Goal: Go to known website: Go to known website

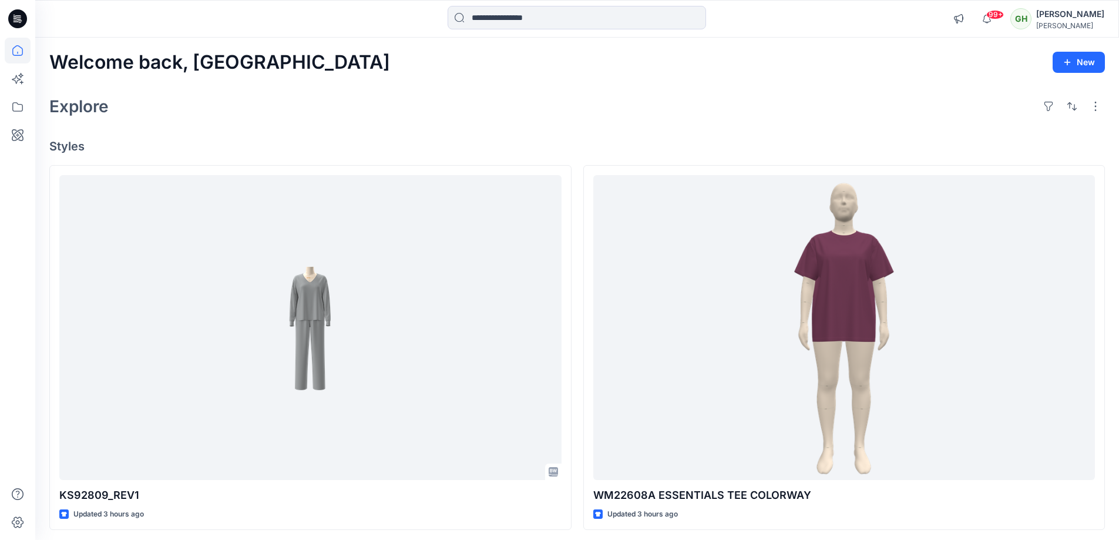
scroll to position [59, 0]
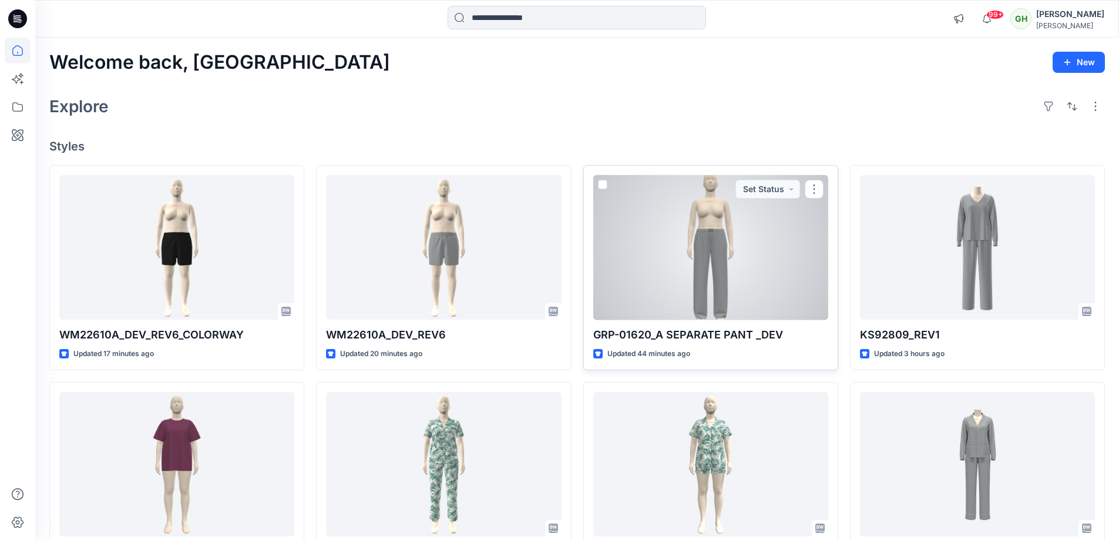
click at [771, 312] on div at bounding box center [710, 247] width 235 height 145
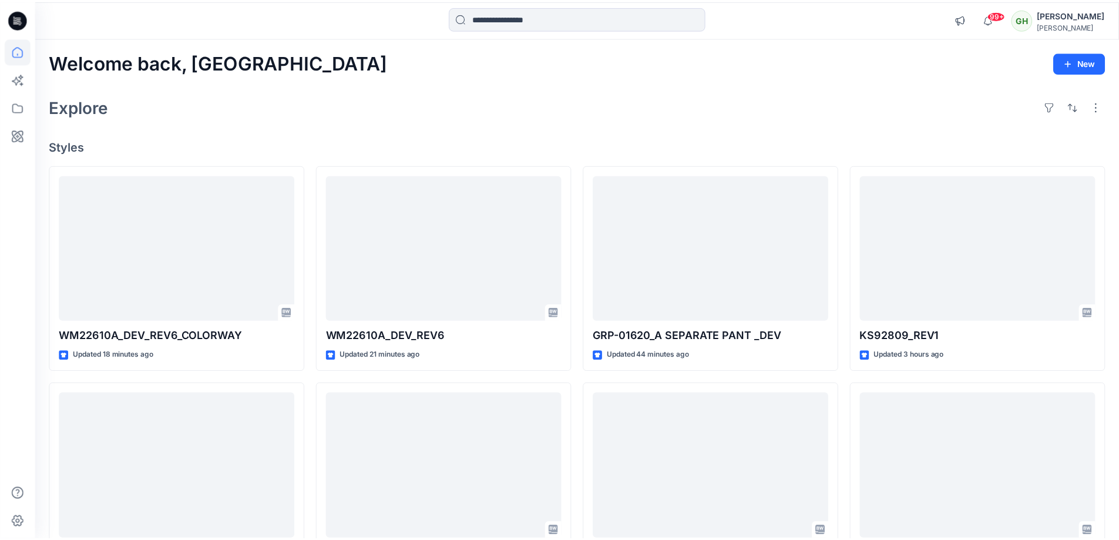
scroll to position [60, 0]
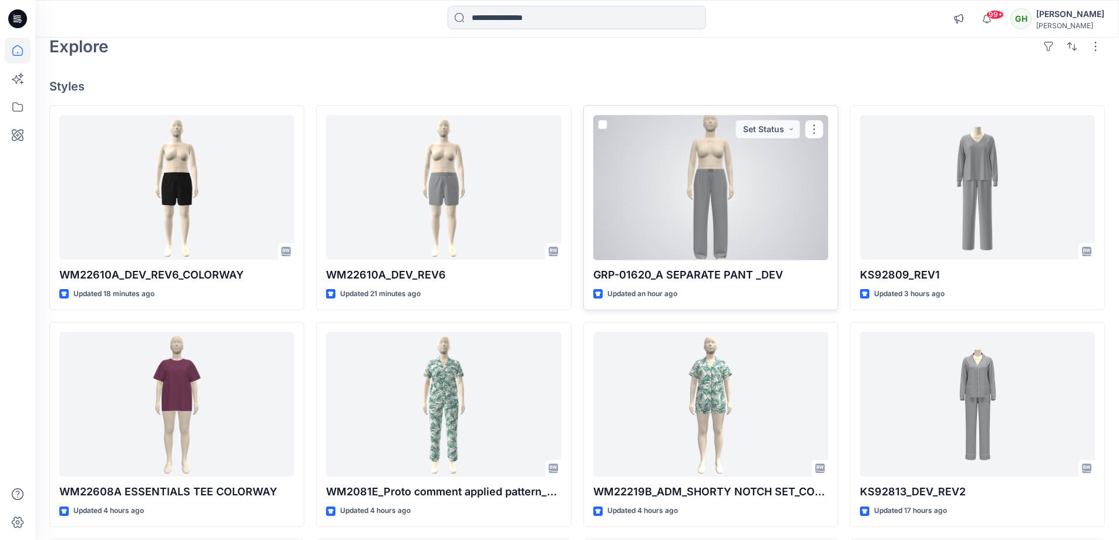
click at [728, 243] on div at bounding box center [710, 187] width 235 height 145
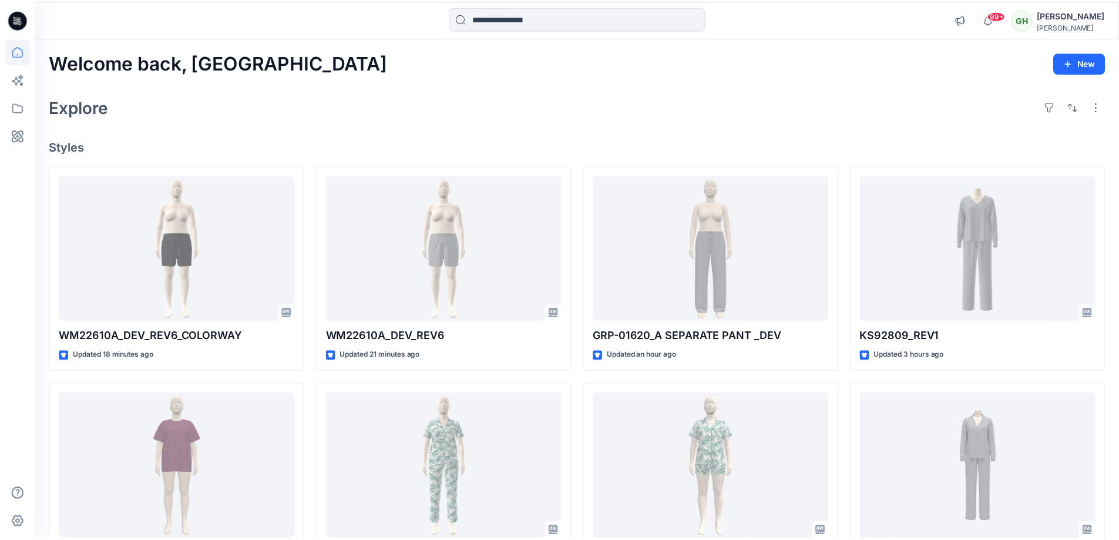
scroll to position [60, 0]
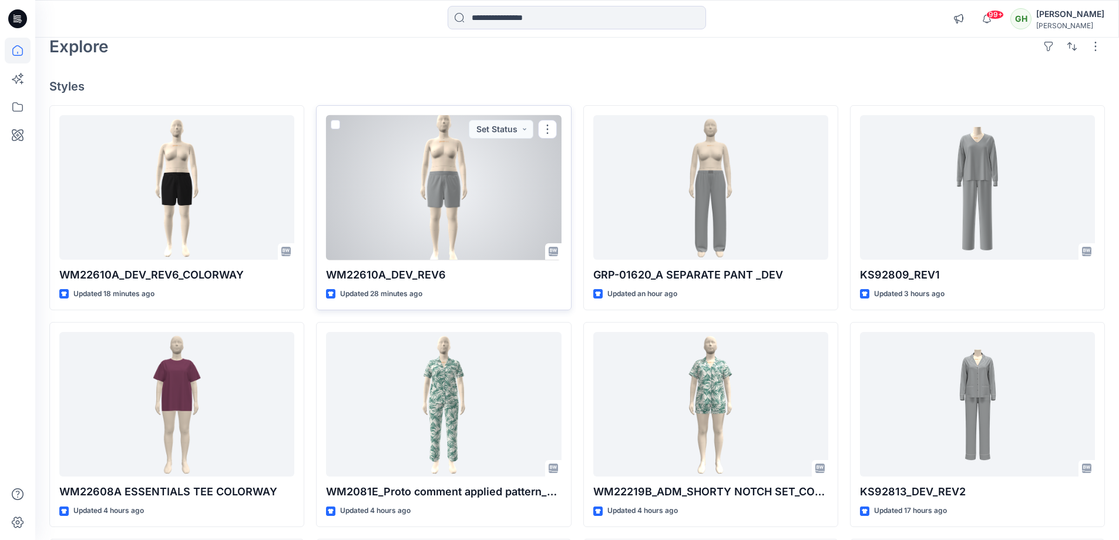
click at [511, 215] on div at bounding box center [443, 187] width 235 height 145
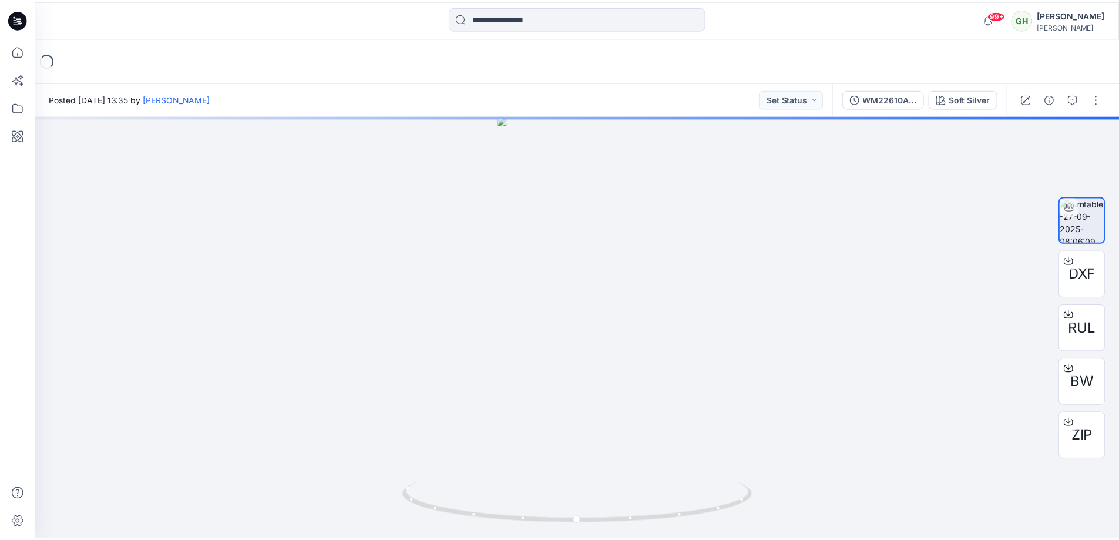
scroll to position [60, 0]
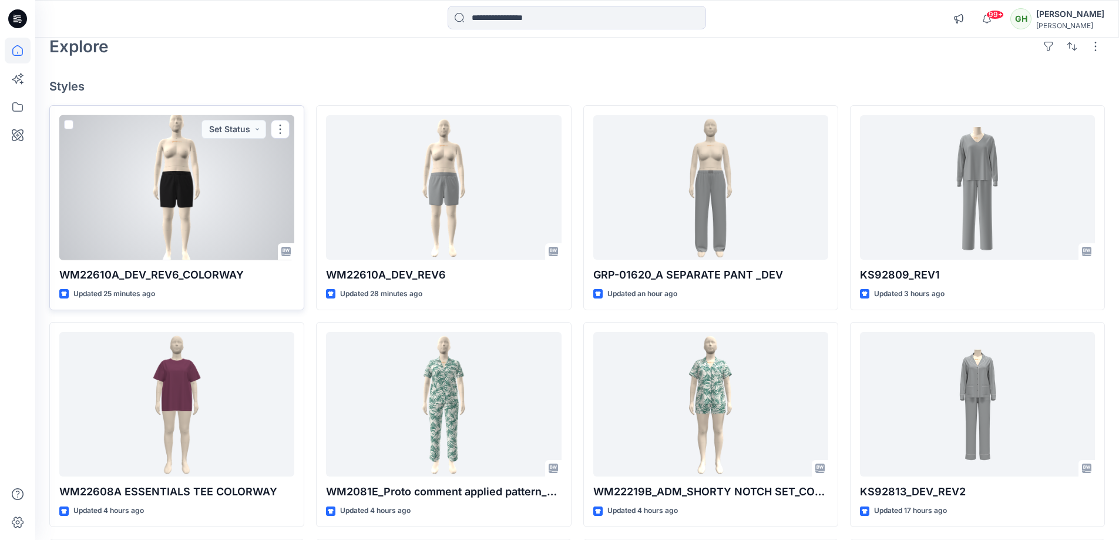
click at [230, 230] on div at bounding box center [176, 187] width 235 height 145
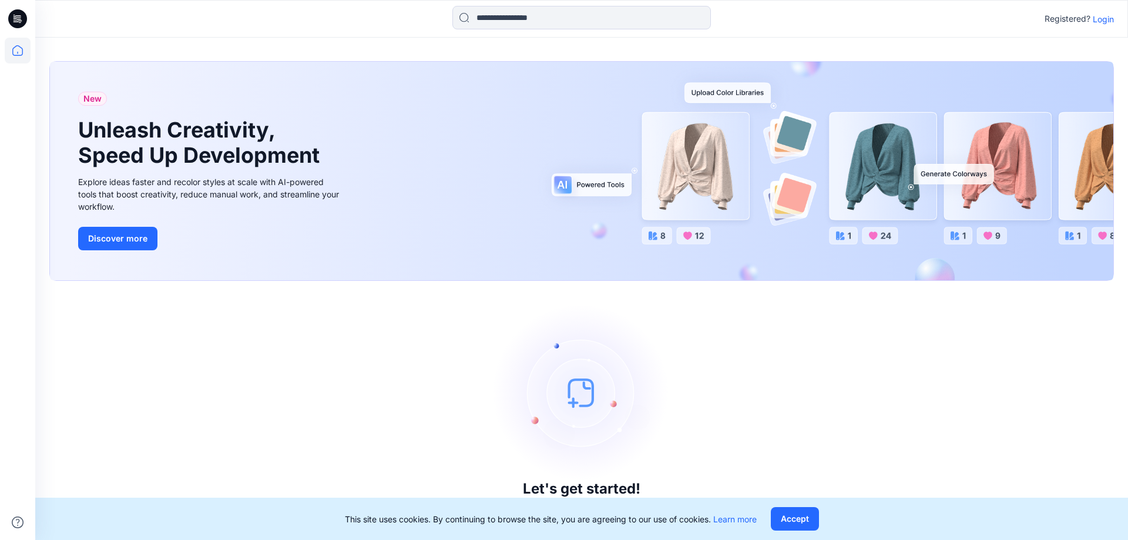
click at [1099, 24] on p "Login" at bounding box center [1103, 19] width 21 height 12
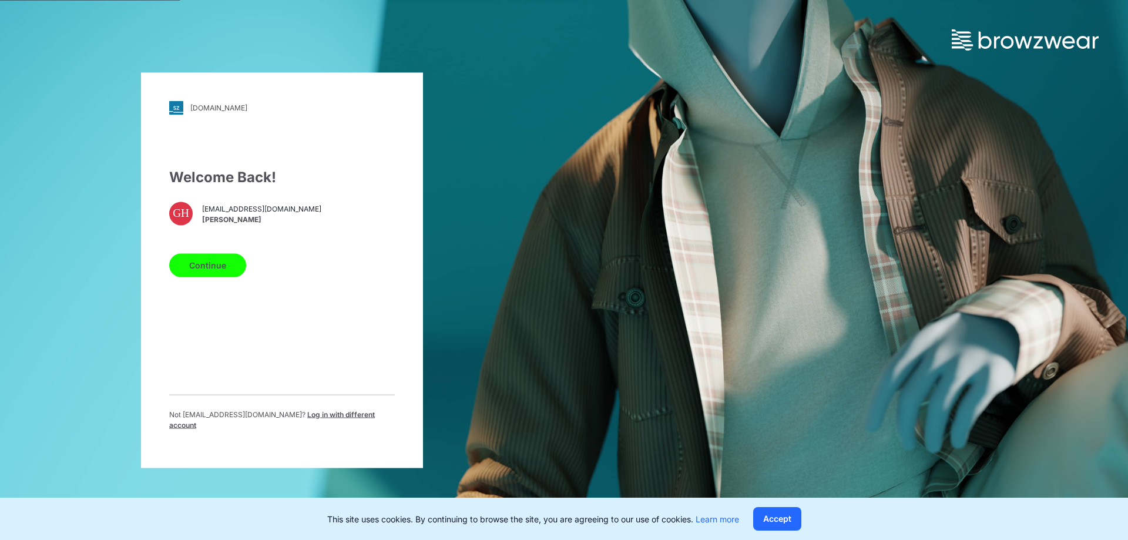
click at [198, 275] on button "Continue" at bounding box center [207, 265] width 77 height 24
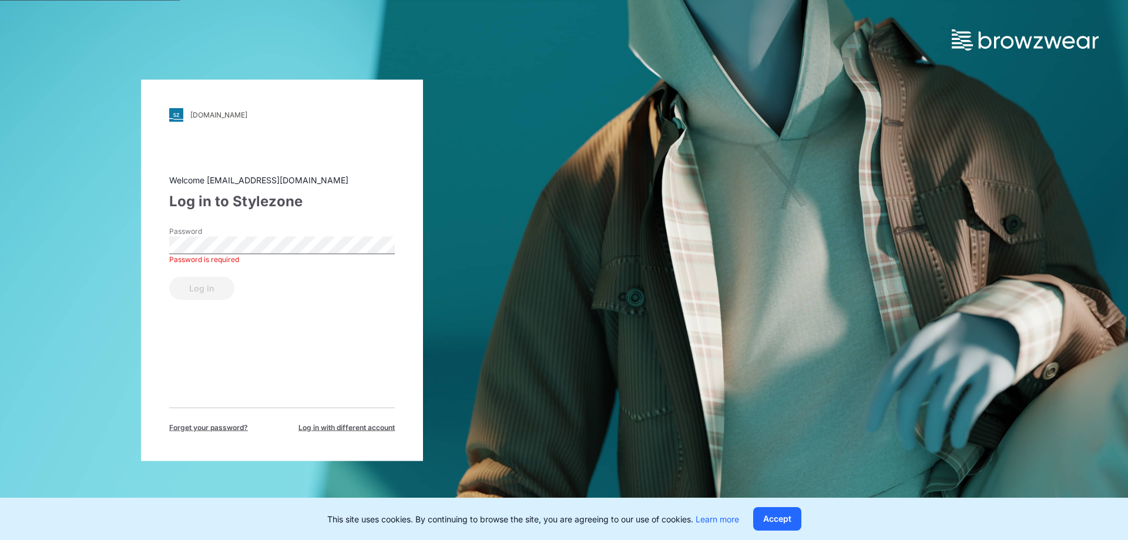
click at [358, 227] on div "Password Password is required" at bounding box center [282, 243] width 226 height 35
click at [211, 281] on button "Log in" at bounding box center [201, 288] width 65 height 24
